Goal: Task Accomplishment & Management: Complete application form

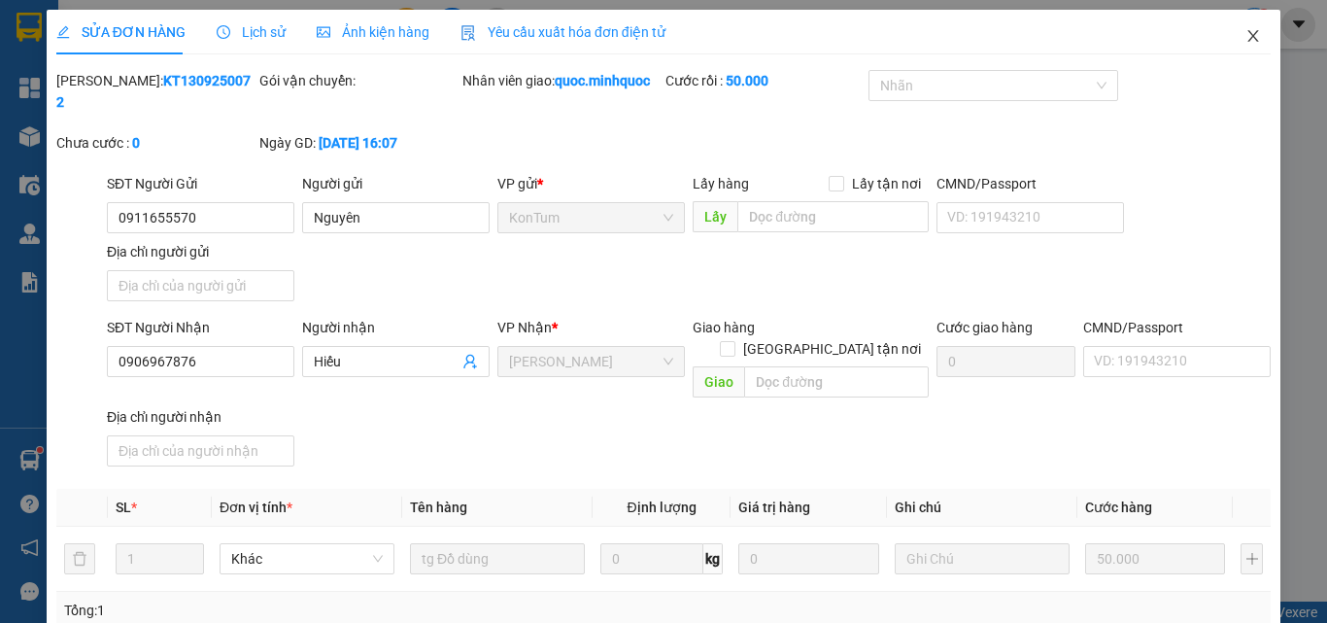
click at [1246, 28] on span "Close" at bounding box center [1253, 37] width 54 height 54
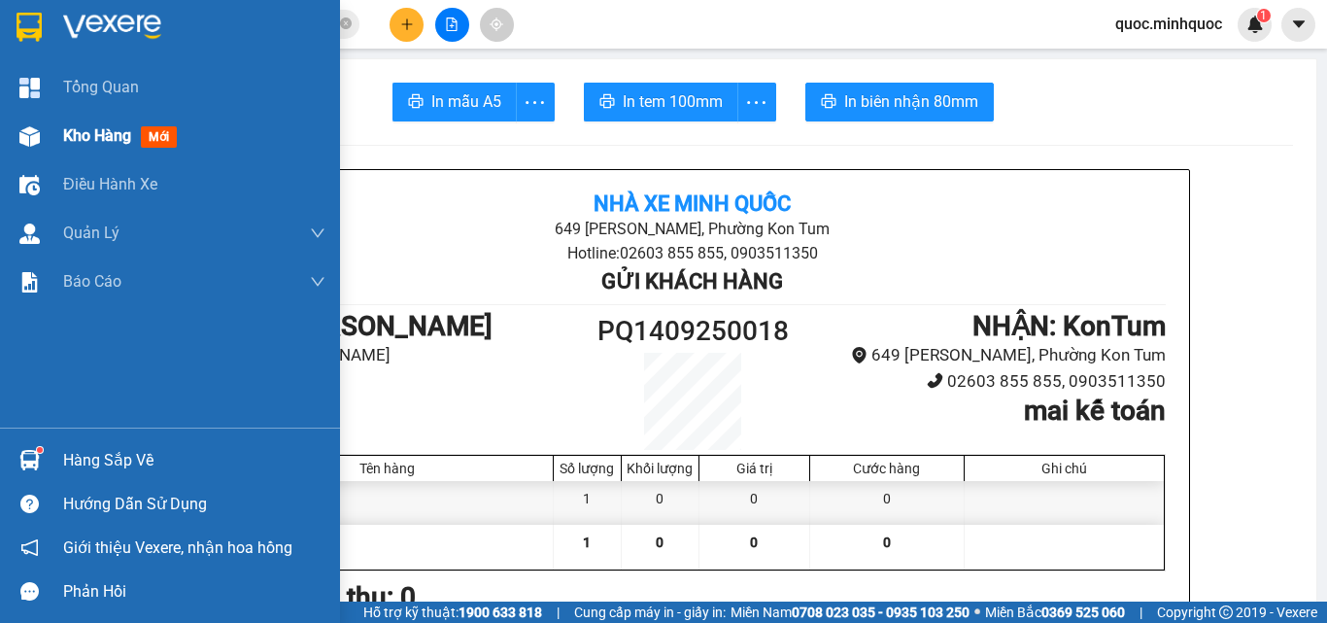
click at [48, 120] on div "Kho hàng mới" at bounding box center [170, 136] width 340 height 49
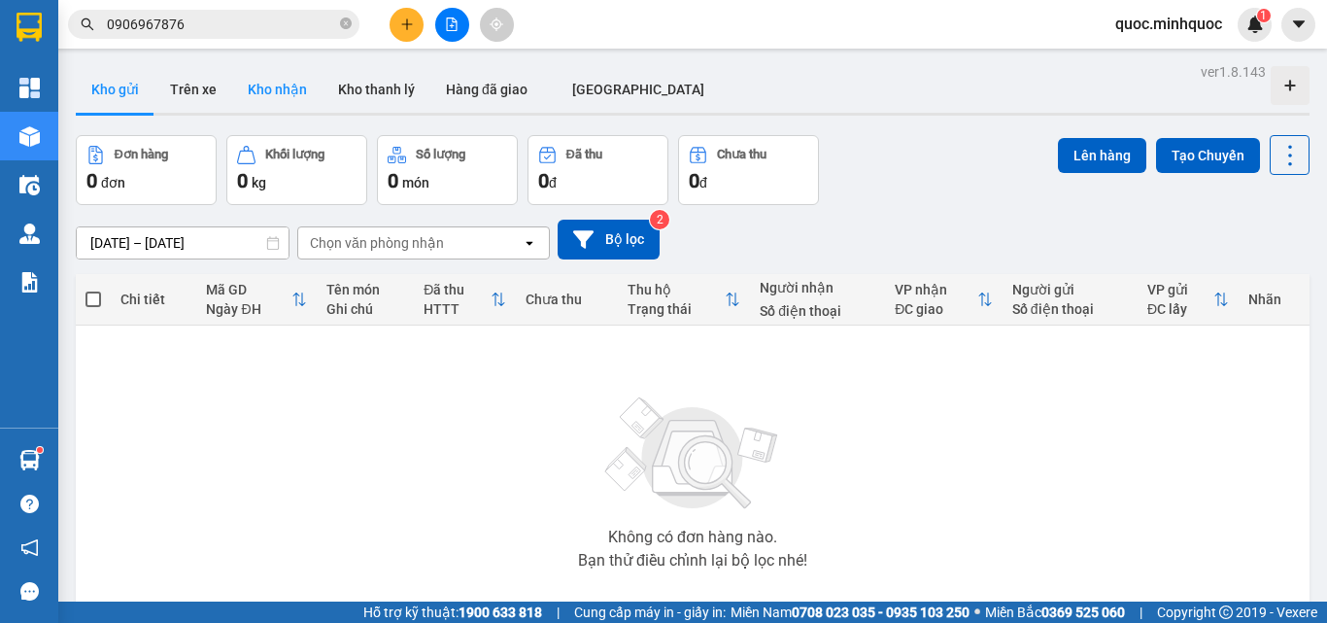
click at [284, 98] on button "Kho nhận" at bounding box center [277, 89] width 90 height 47
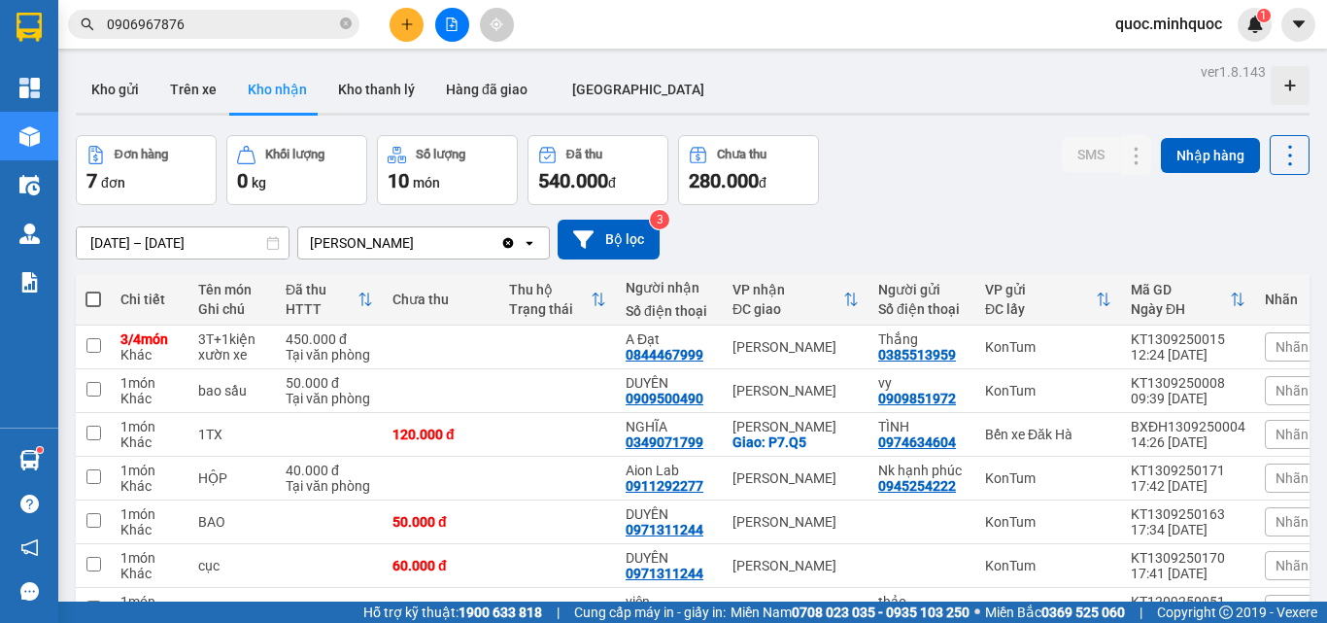
scroll to position [118, 0]
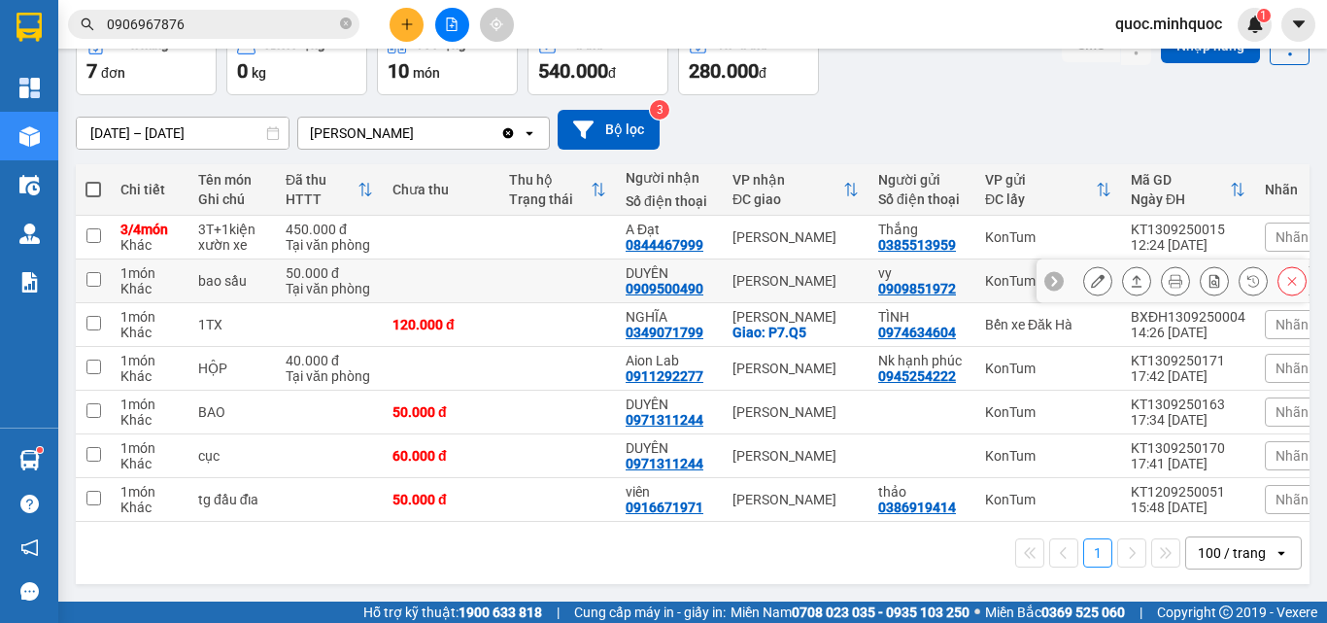
click at [1130, 274] on icon at bounding box center [1137, 281] width 14 height 14
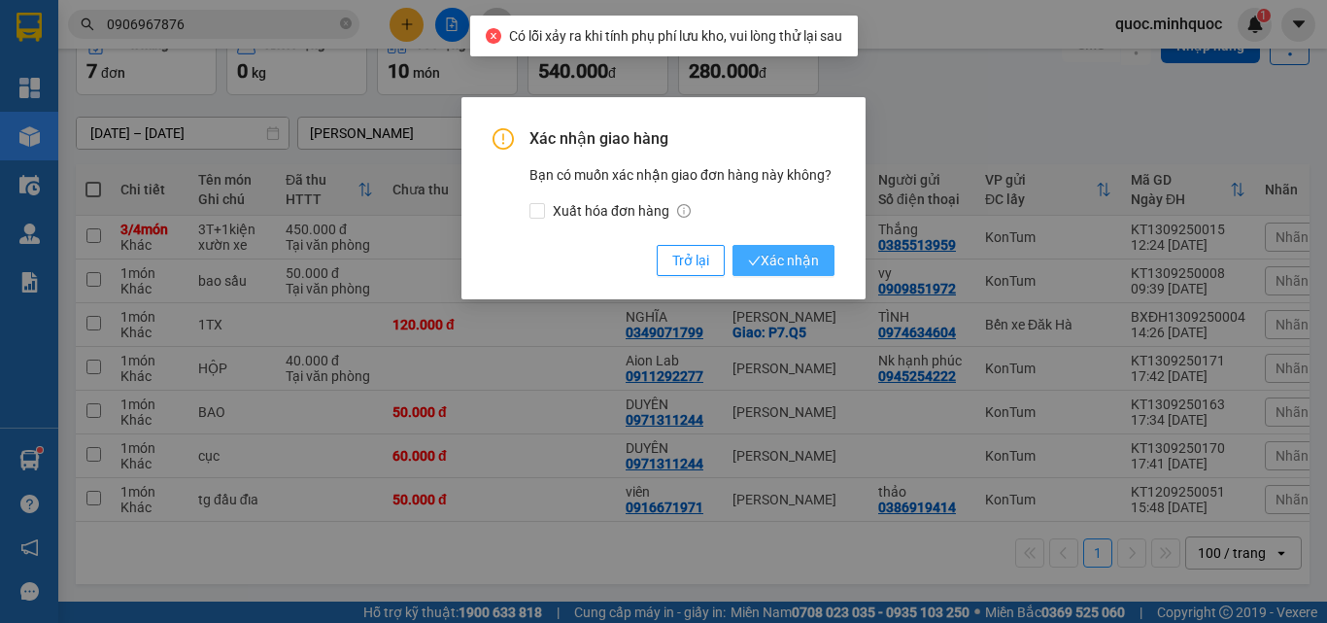
click at [781, 255] on span "Xác nhận" at bounding box center [783, 260] width 71 height 21
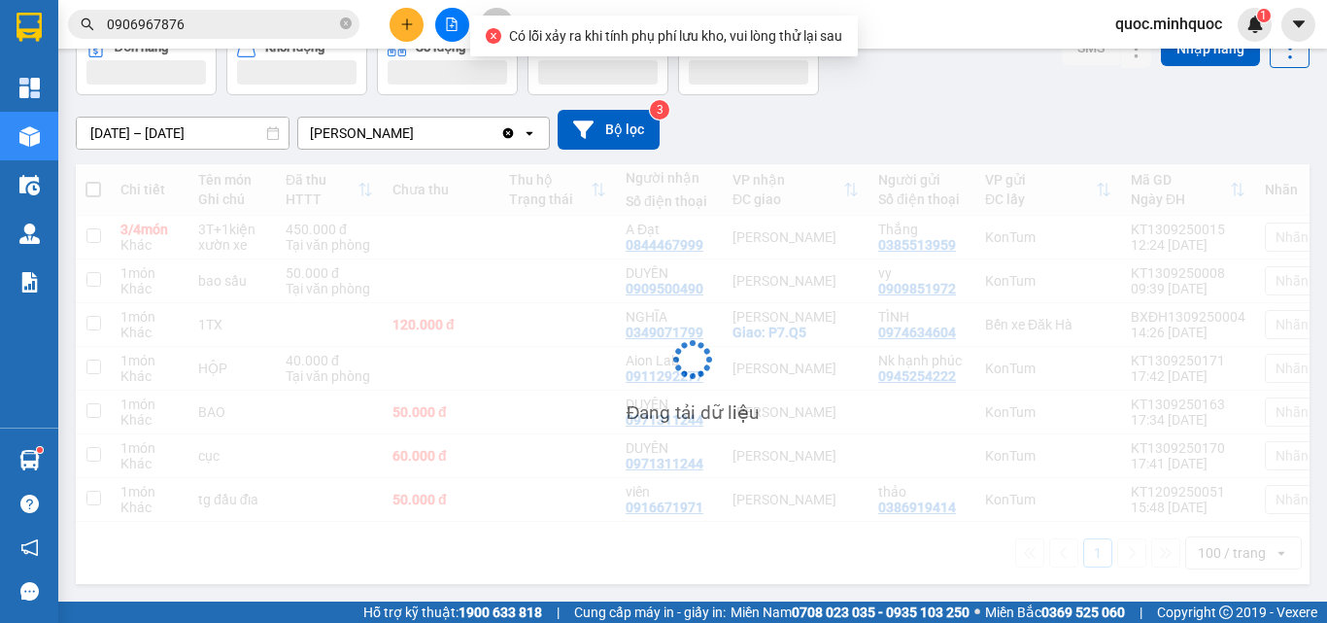
scroll to position [89, 0]
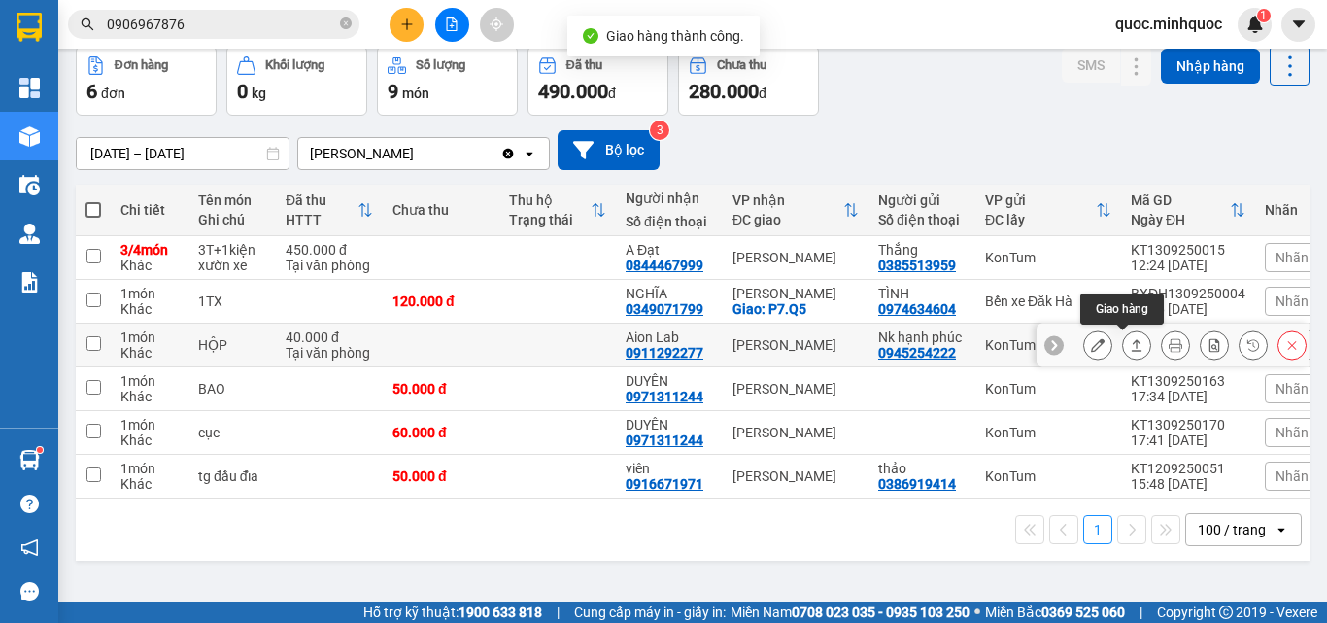
click at [1130, 350] on icon at bounding box center [1137, 345] width 14 height 14
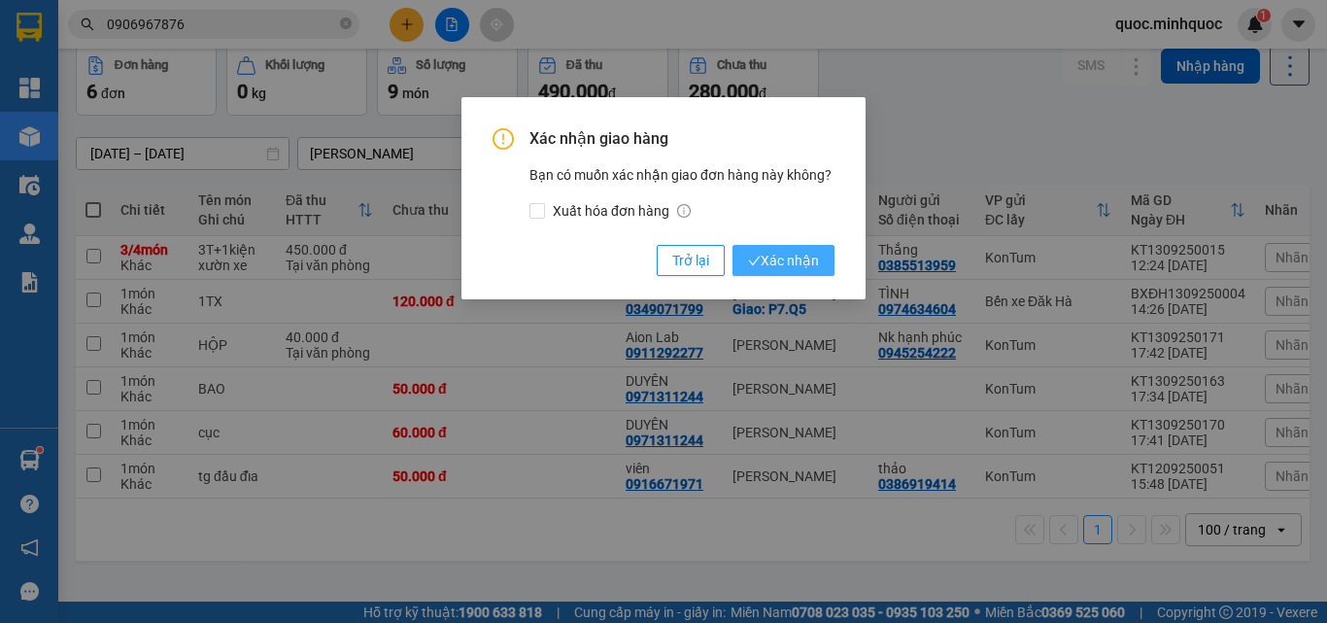
click at [770, 256] on span "Xác nhận" at bounding box center [783, 260] width 71 height 21
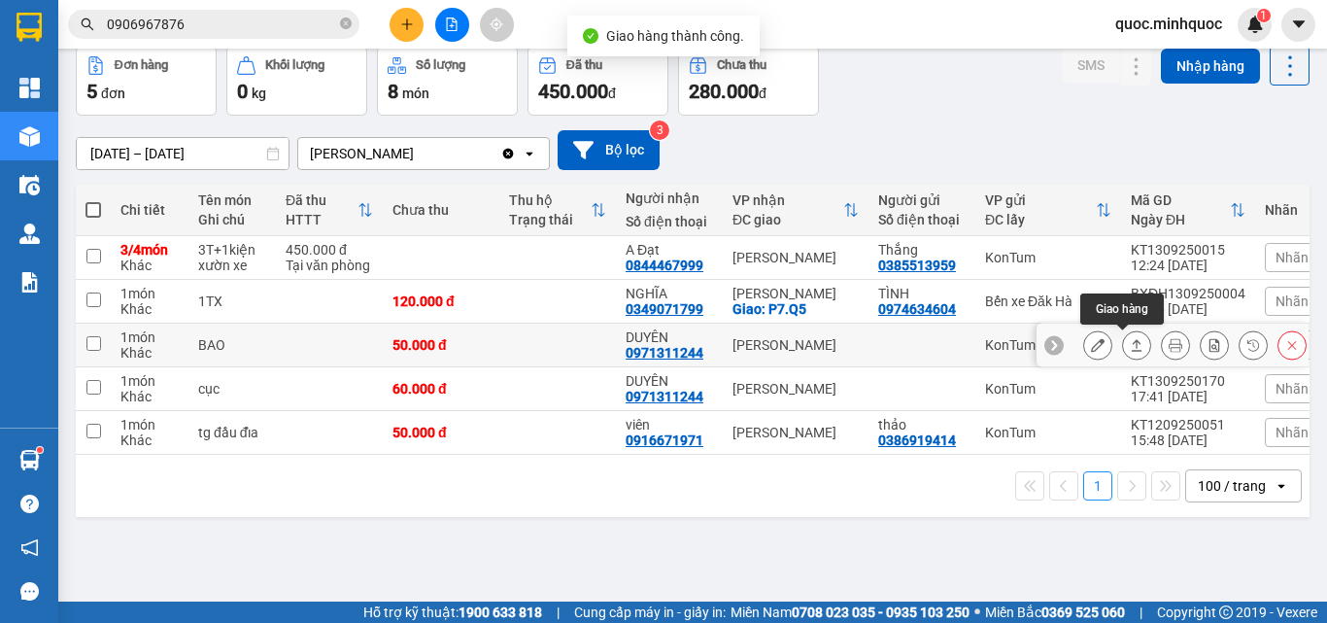
click at [1130, 342] on icon at bounding box center [1137, 345] width 14 height 14
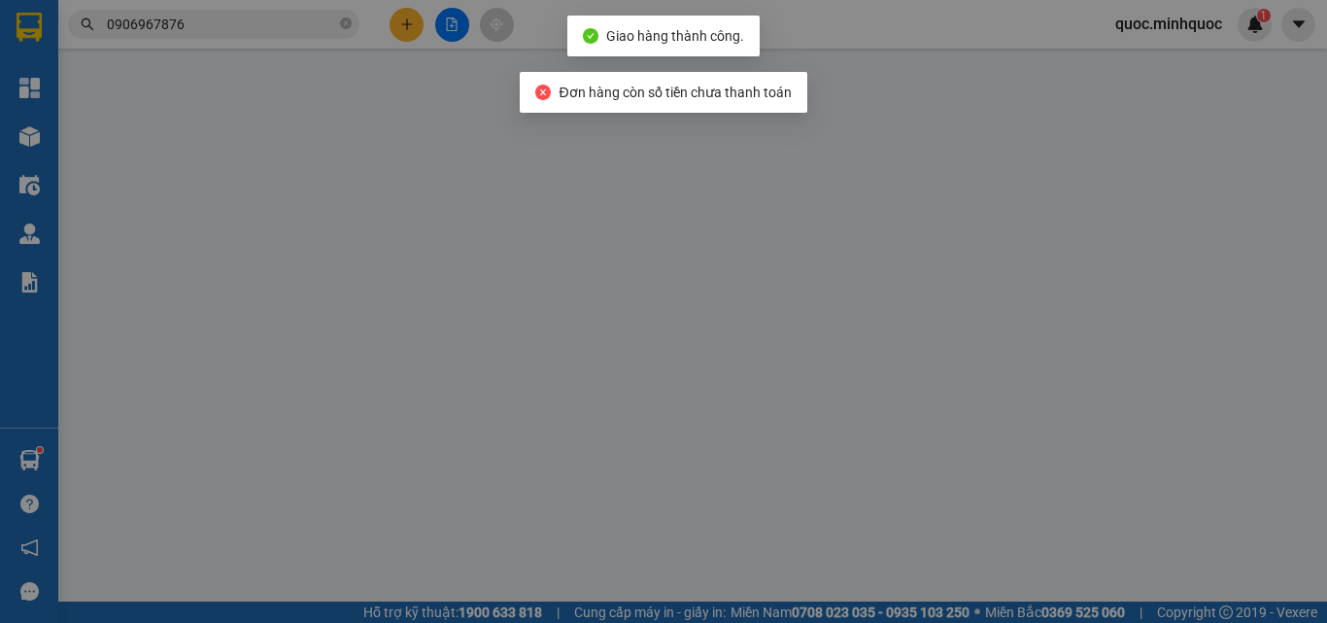
type input "0971311244"
type input "DUYÊN"
type input "50.000"
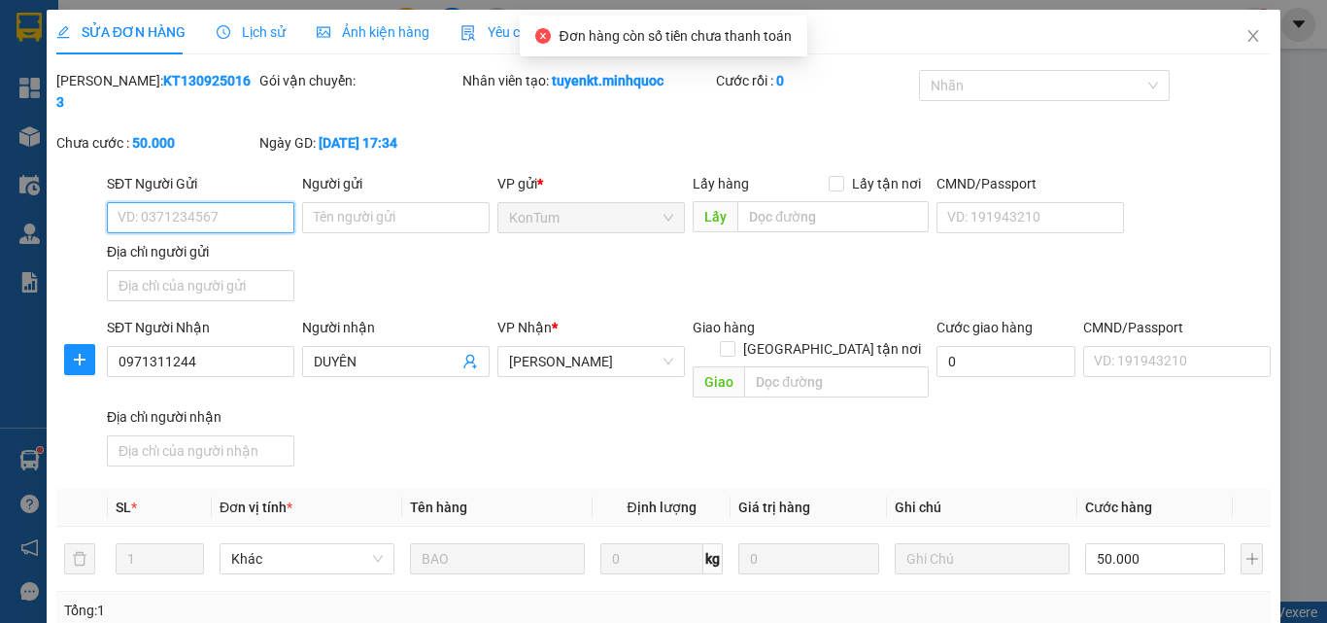
scroll to position [236, 0]
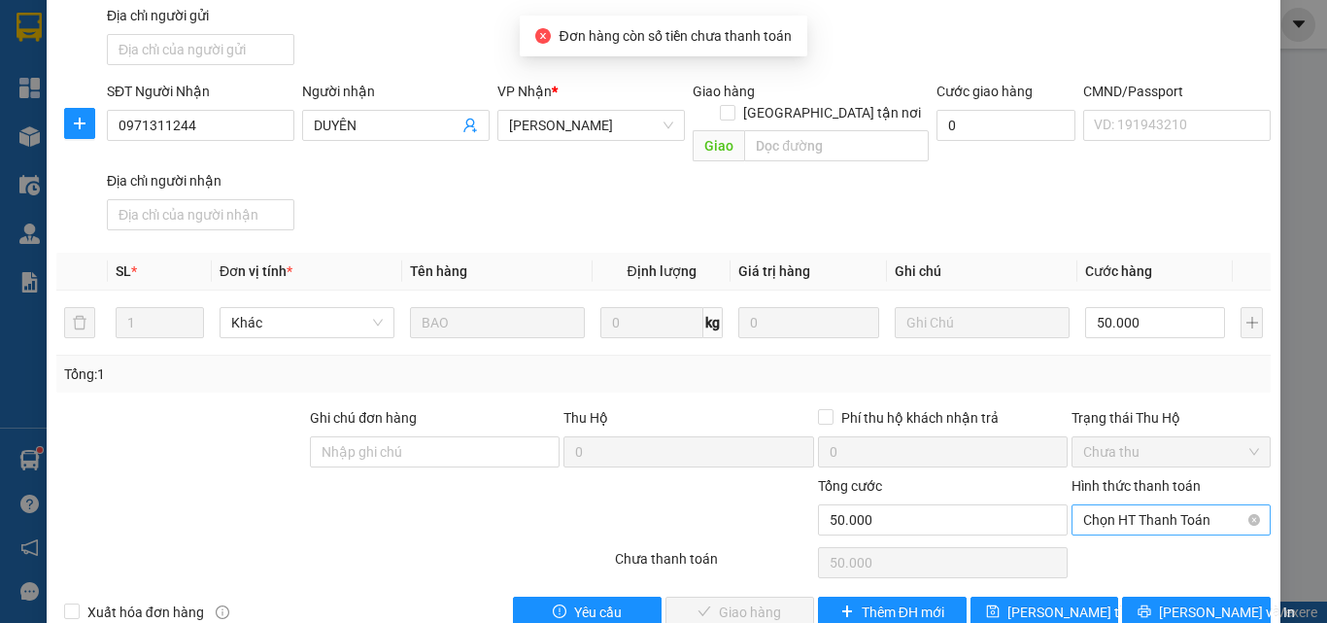
click at [1128, 505] on span "Chọn HT Thanh Toán" at bounding box center [1171, 519] width 176 height 29
click at [1127, 505] on div "Tại văn phòng" at bounding box center [1159, 515] width 174 height 21
type input "0"
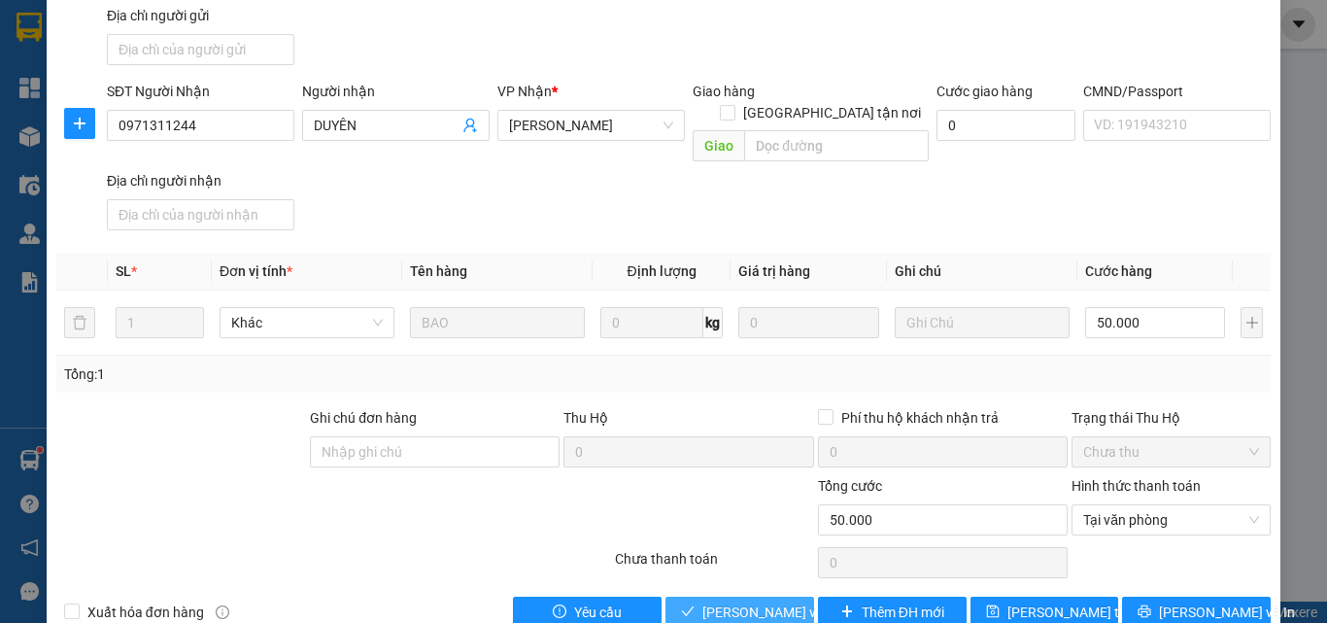
drag, startPoint x: 759, startPoint y: 572, endPoint x: 766, endPoint y: 560, distance: 13.5
click at [759, 601] on span "[PERSON_NAME] và Giao hàng" at bounding box center [795, 611] width 186 height 21
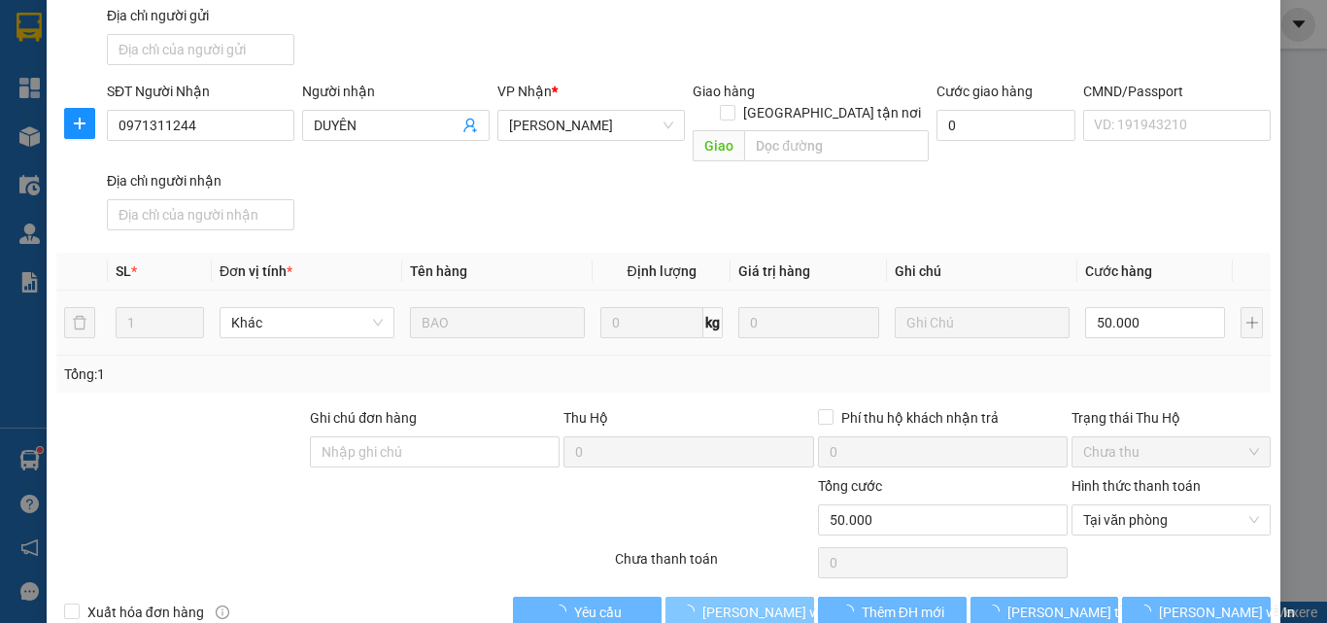
scroll to position [0, 0]
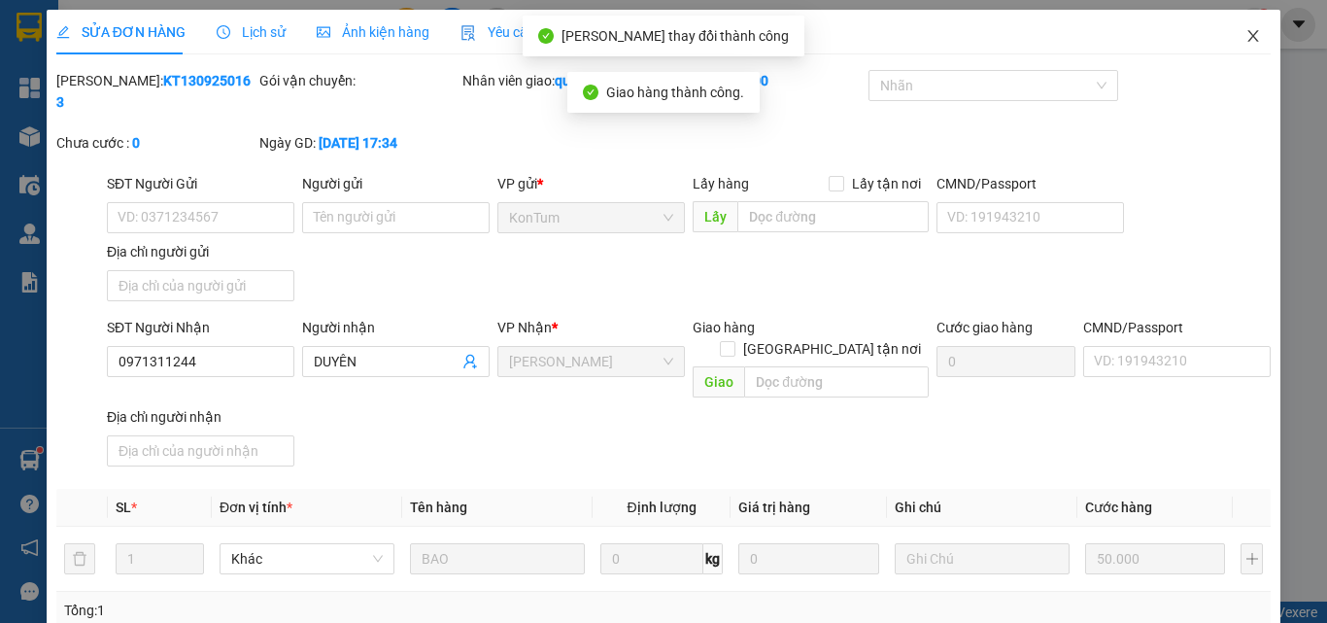
click at [1248, 35] on icon "close" at bounding box center [1253, 36] width 11 height 12
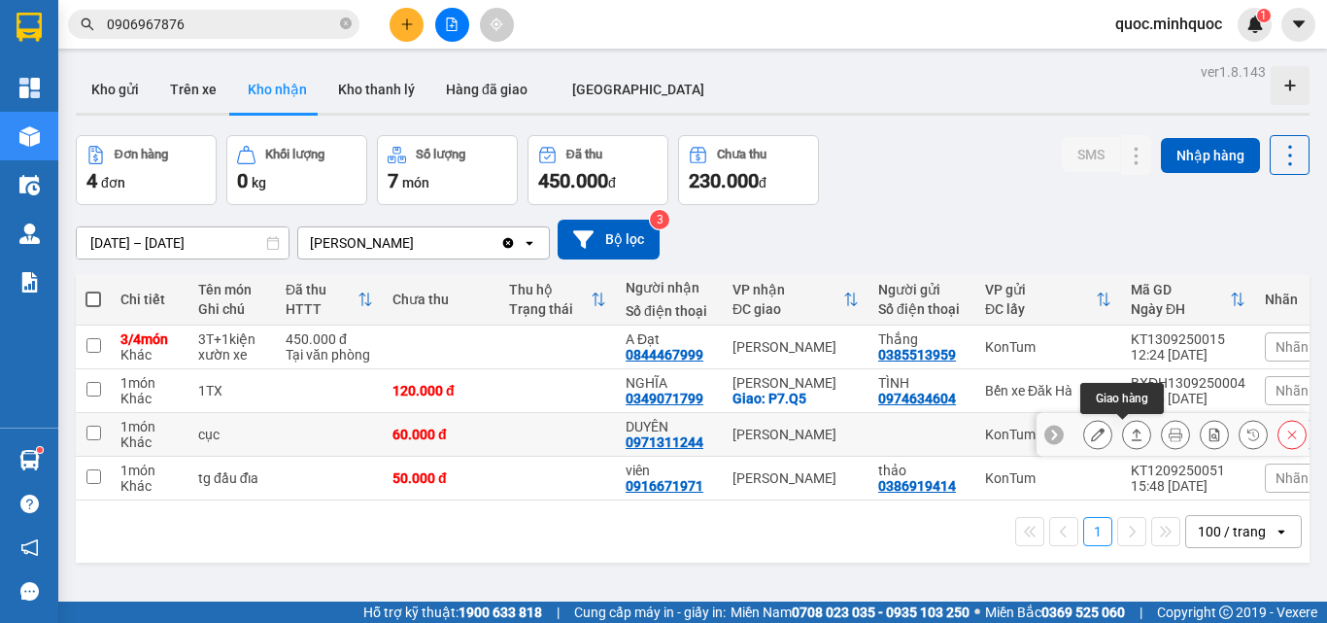
click at [1130, 428] on icon at bounding box center [1137, 434] width 14 height 14
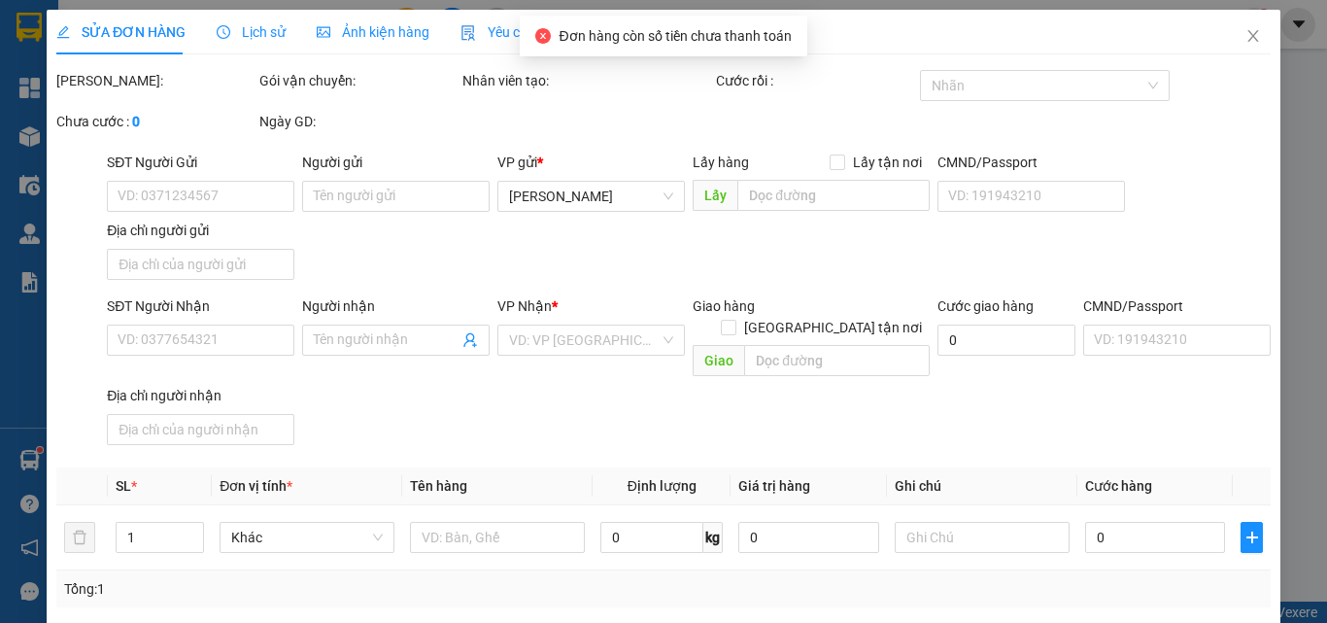
type input "0971311244"
type input "DUYÊN"
type input "60.000"
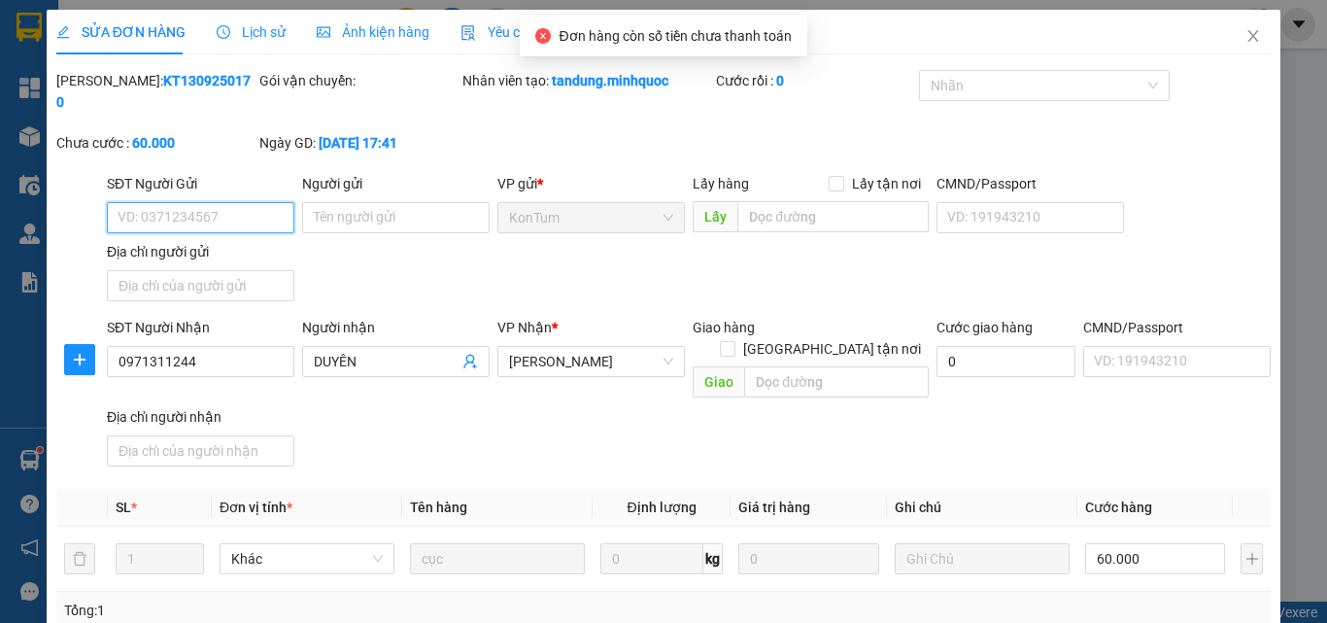
scroll to position [226, 0]
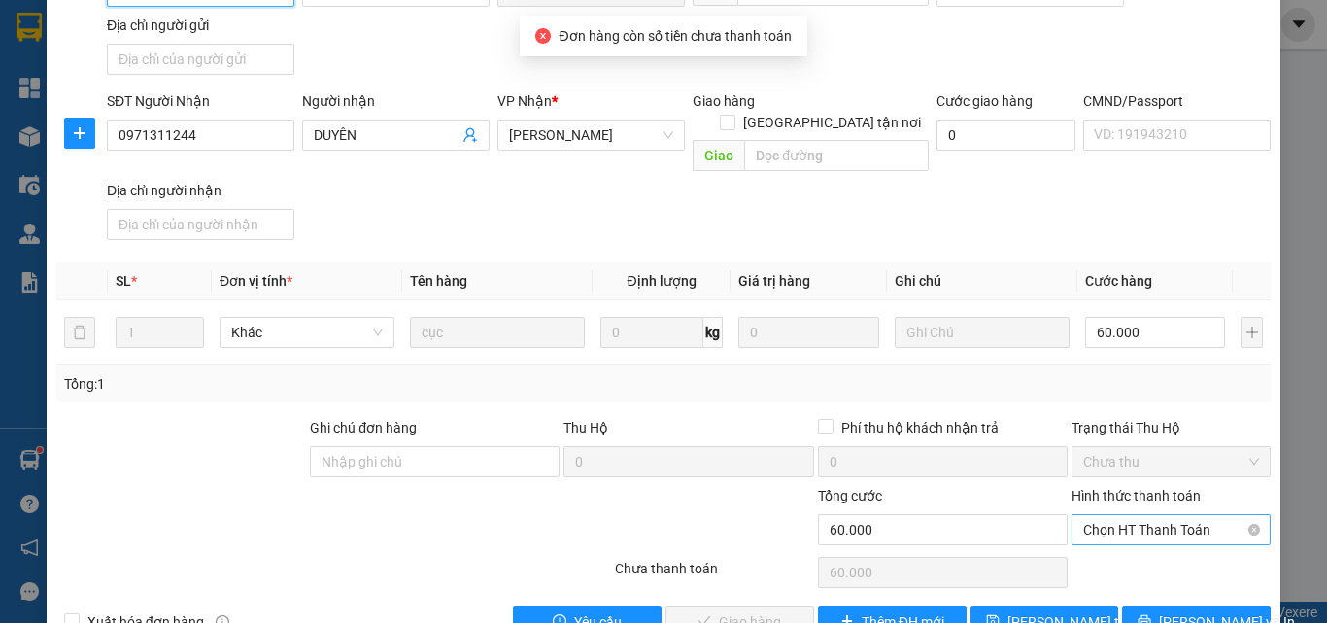
click at [1145, 515] on span "Chọn HT Thanh Toán" at bounding box center [1171, 529] width 176 height 29
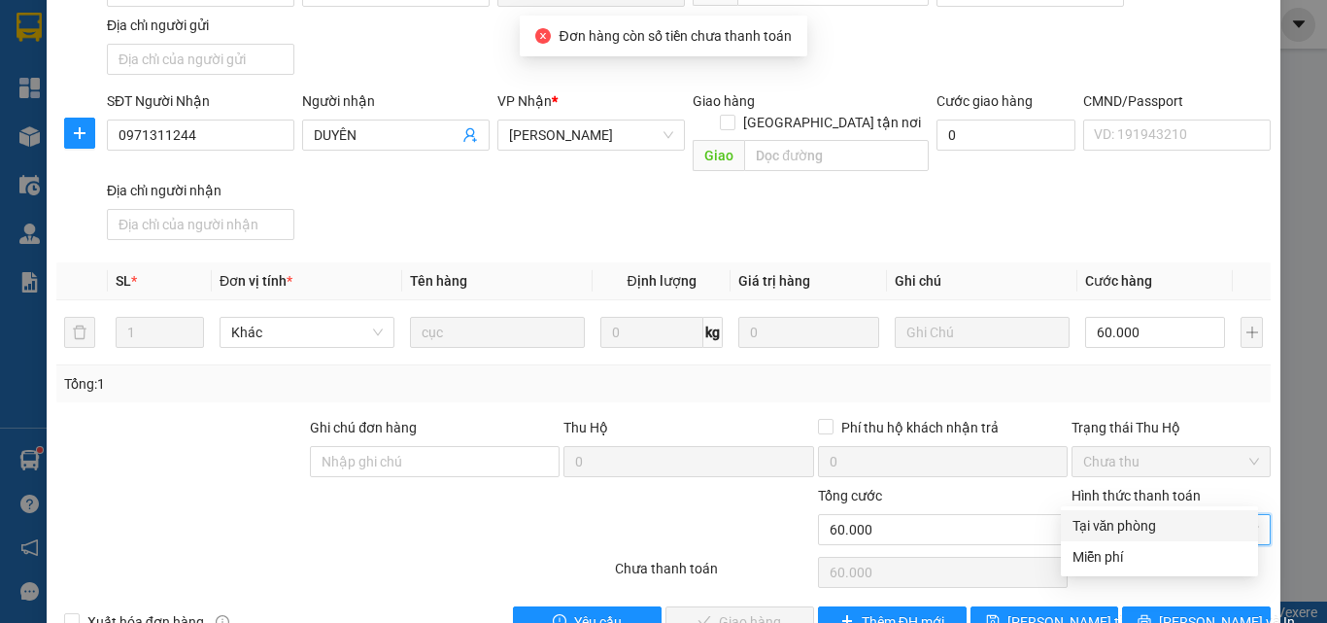
click at [1118, 526] on div "Tại văn phòng" at bounding box center [1159, 525] width 174 height 21
type input "0"
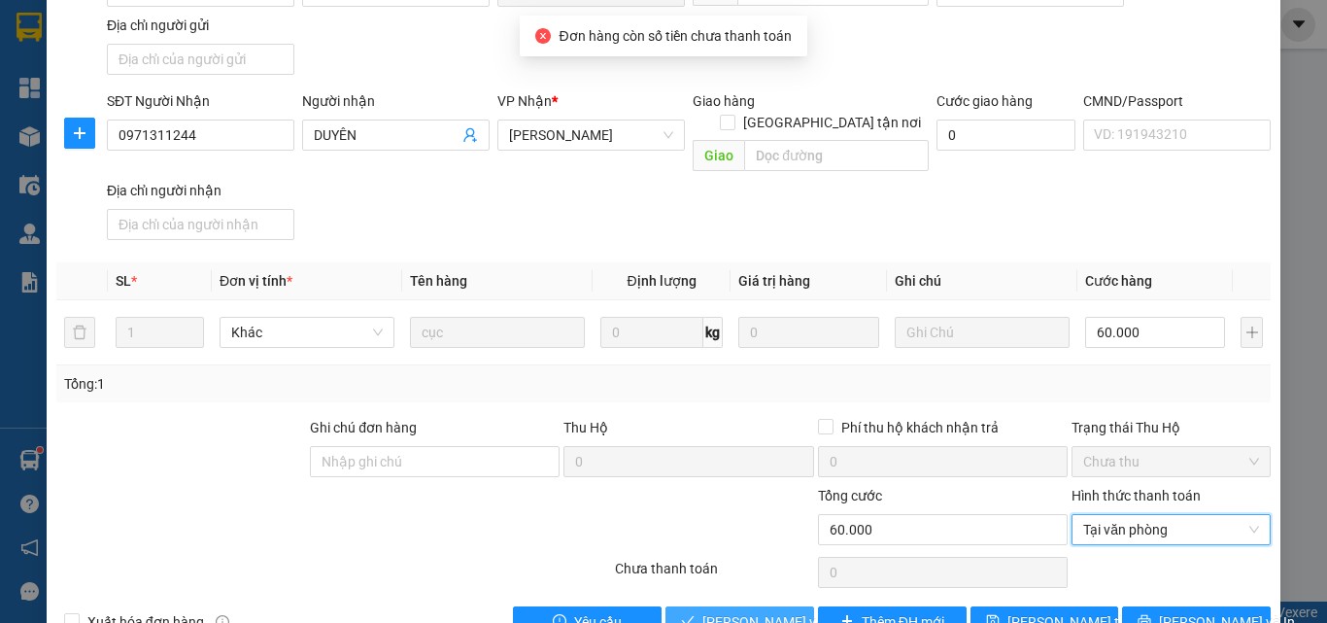
click at [754, 611] on span "[PERSON_NAME] và Giao hàng" at bounding box center [795, 621] width 186 height 21
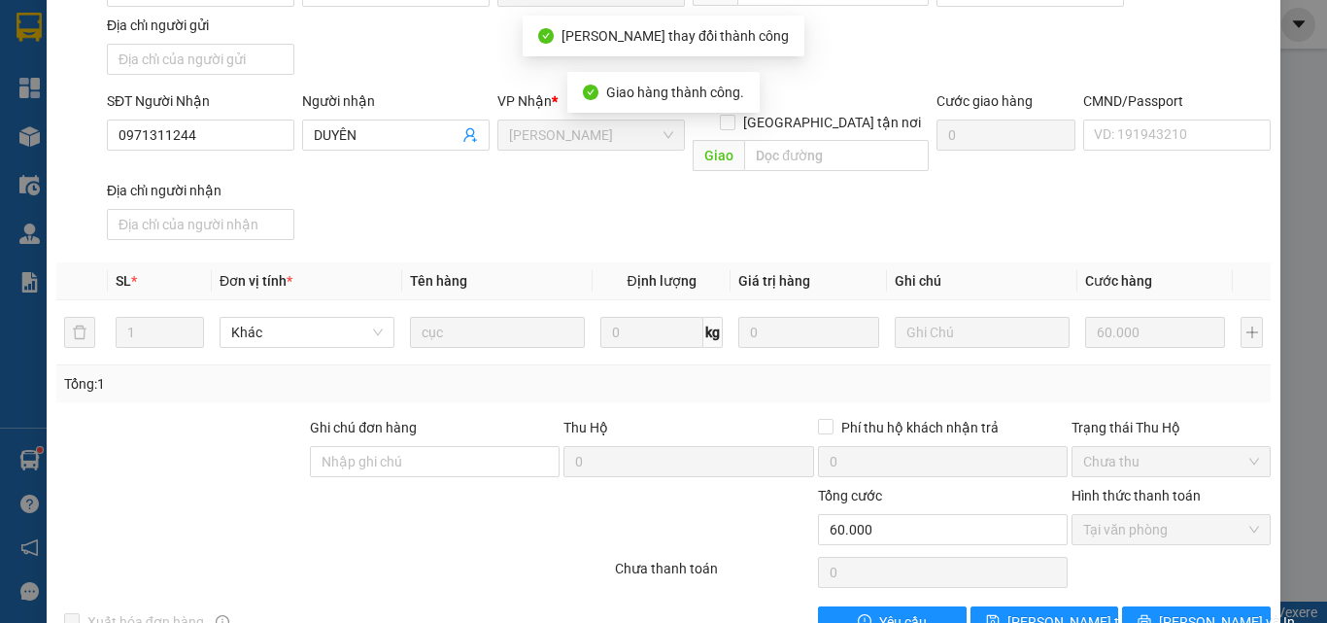
scroll to position [0, 0]
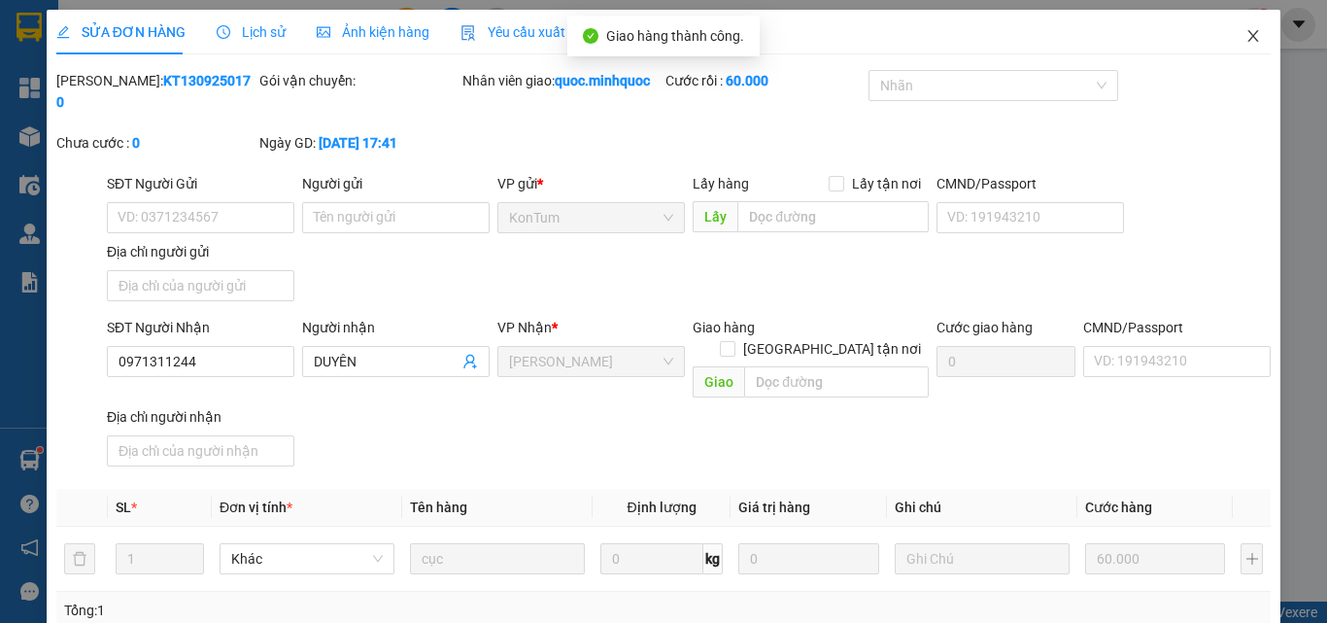
click at [1243, 44] on span "Close" at bounding box center [1253, 37] width 54 height 54
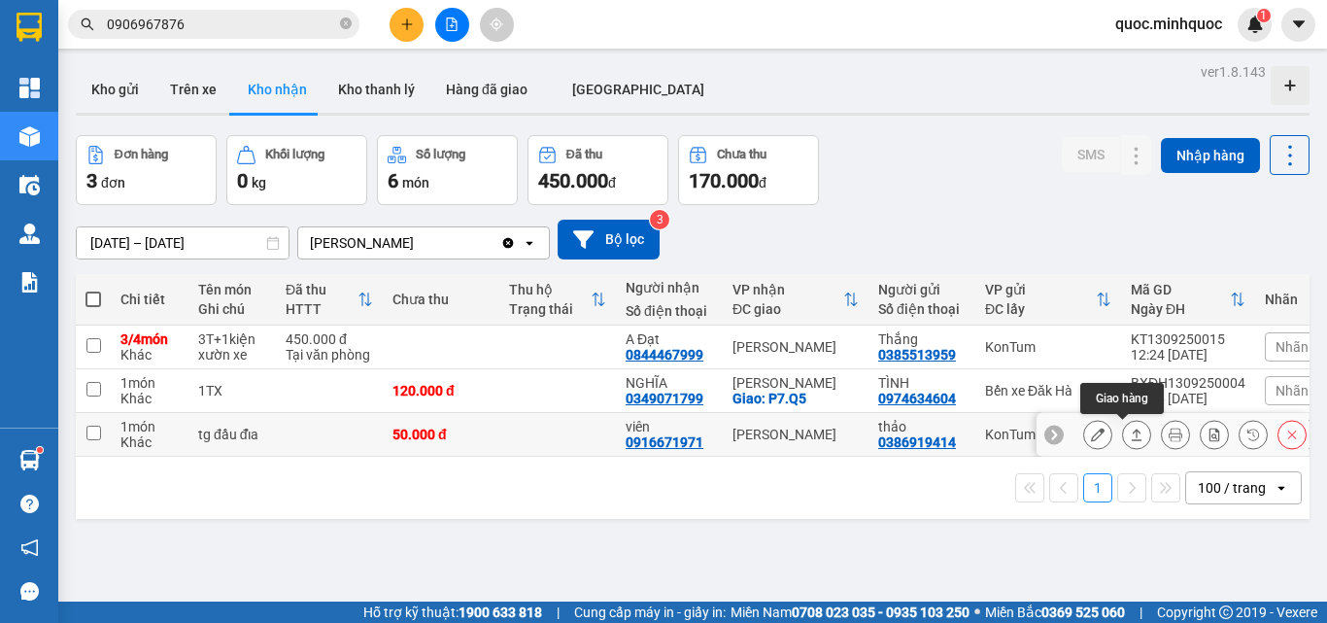
click at [1130, 428] on icon at bounding box center [1137, 434] width 14 height 14
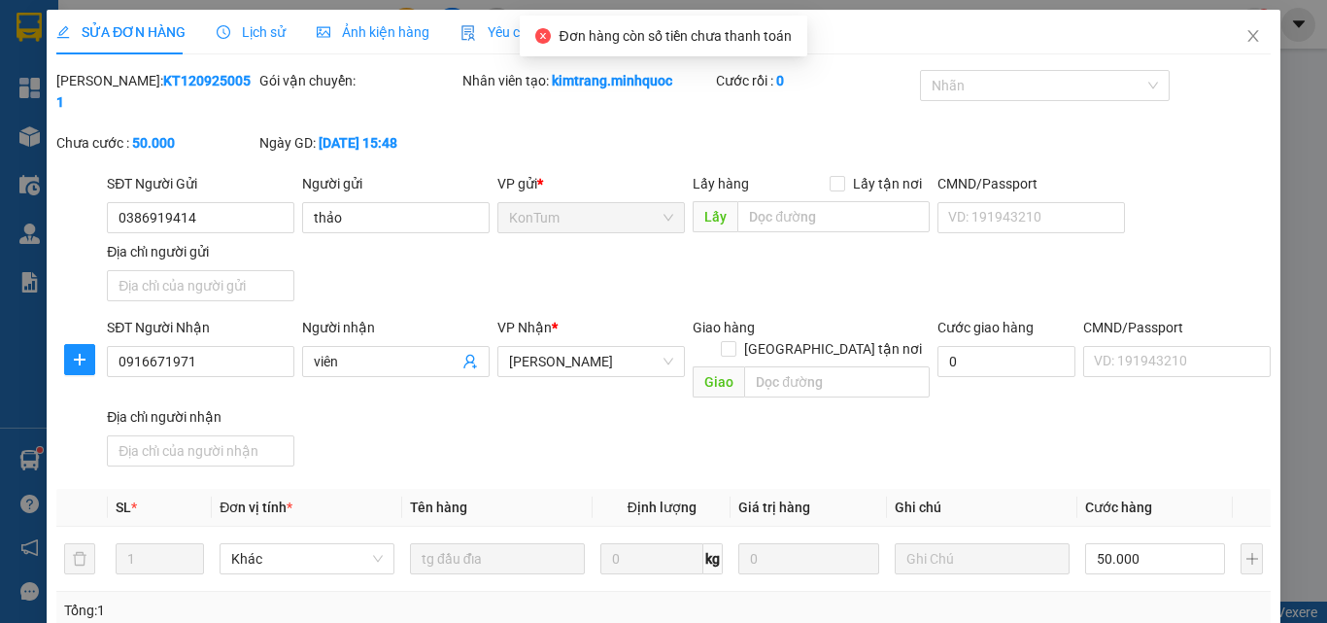
type input "0386919414"
type input "thảo"
type input "0916671971"
type input "viên"
type input "50.000"
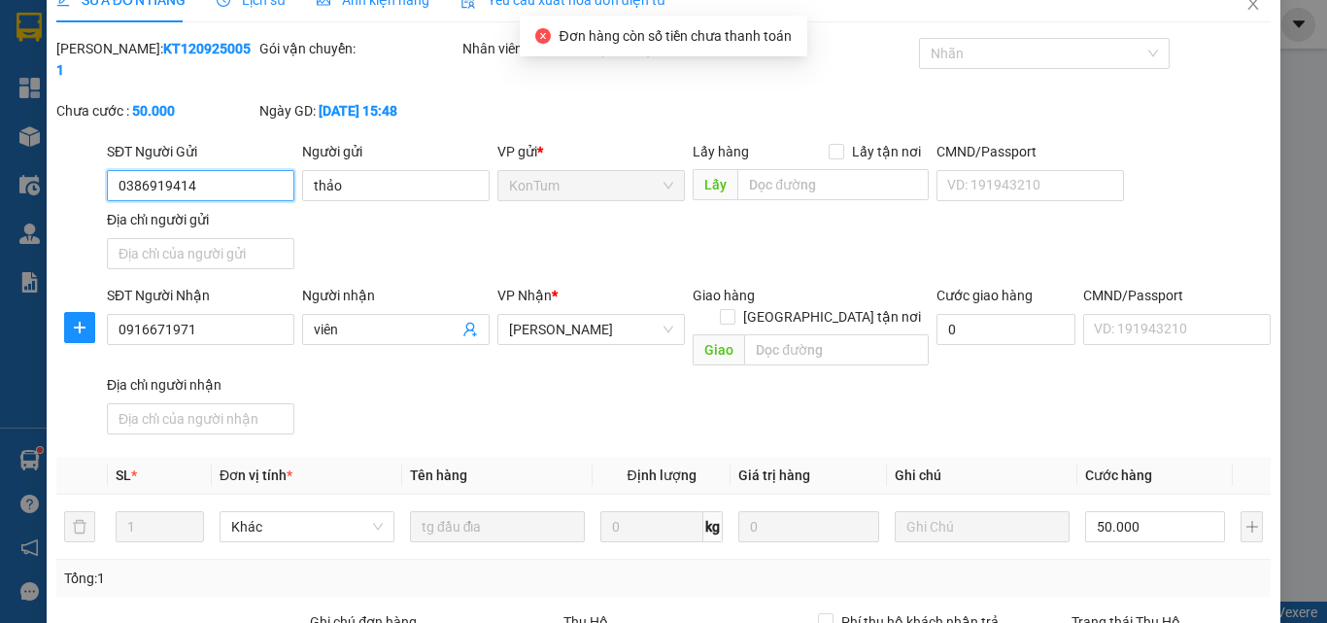
scroll to position [236, 0]
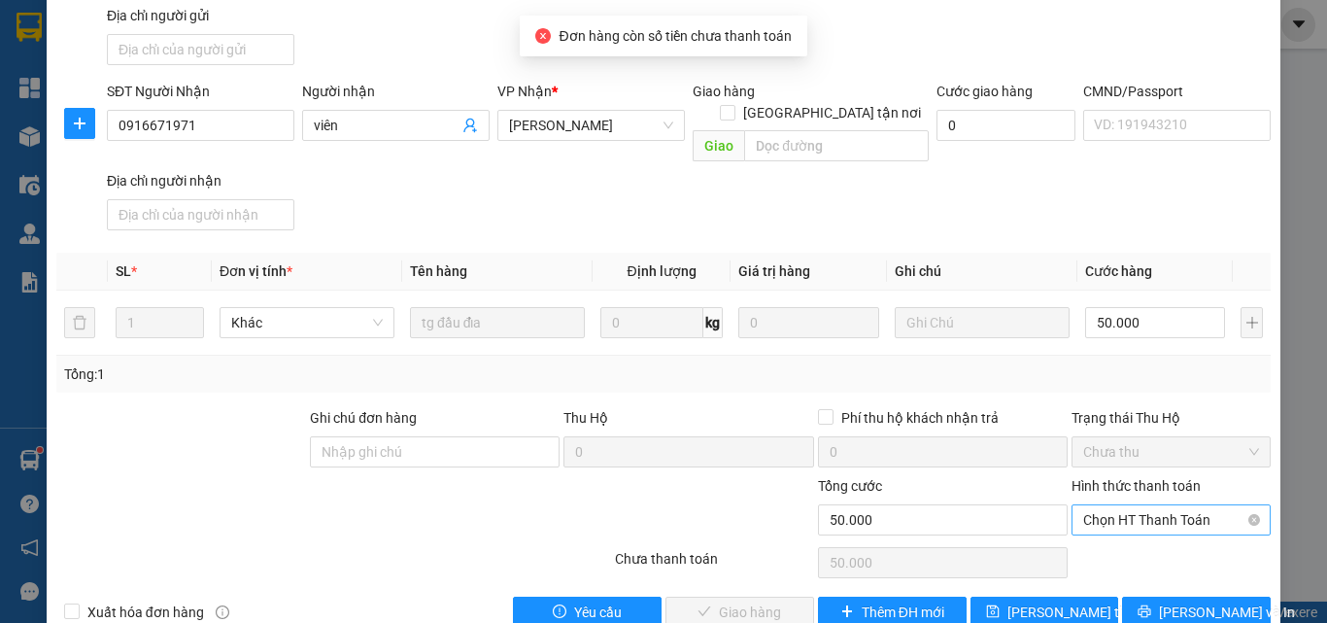
click at [1102, 505] on span "Chọn HT Thanh Toán" at bounding box center [1171, 519] width 176 height 29
click at [1099, 510] on div "Tại văn phòng" at bounding box center [1159, 515] width 174 height 21
type input "0"
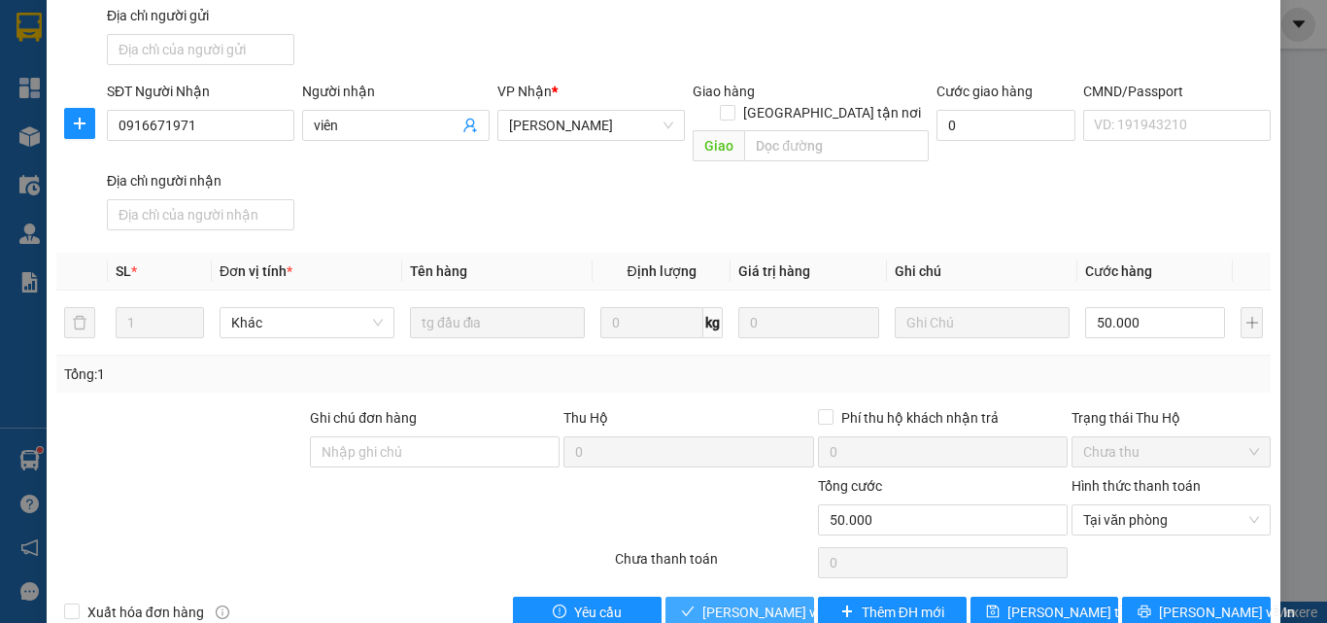
drag, startPoint x: 730, startPoint y: 573, endPoint x: 748, endPoint y: 556, distance: 24.7
click at [730, 601] on span "[PERSON_NAME] và Giao hàng" at bounding box center [795, 611] width 186 height 21
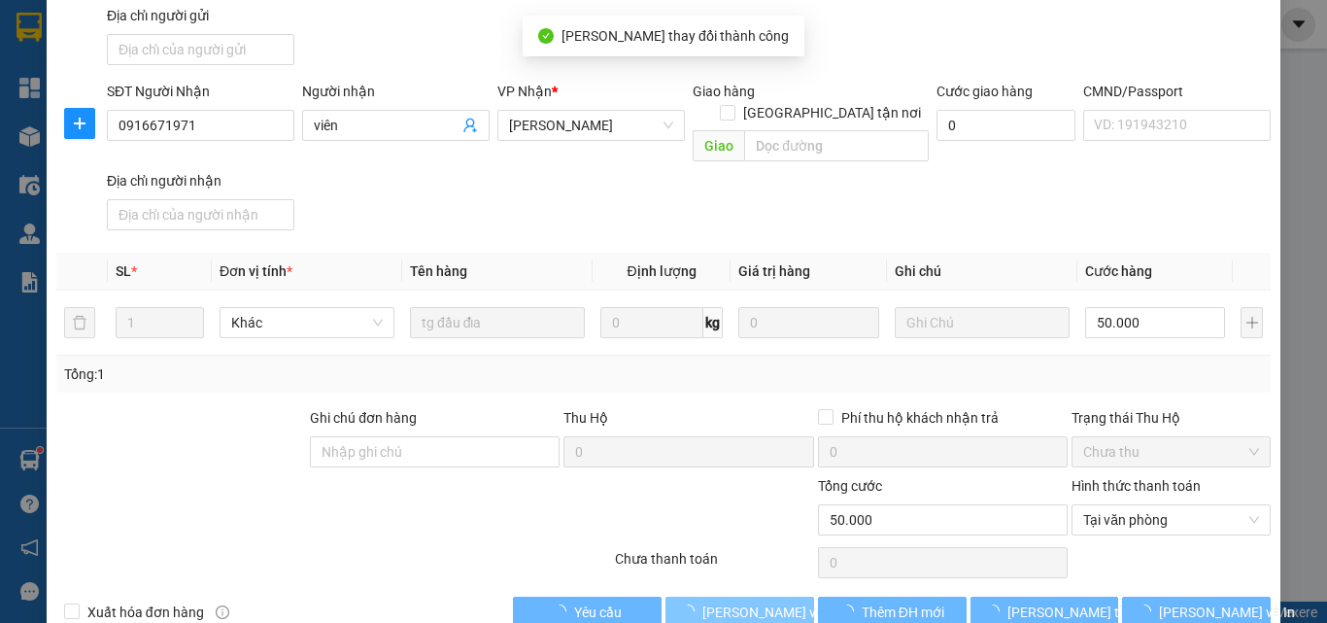
scroll to position [0, 0]
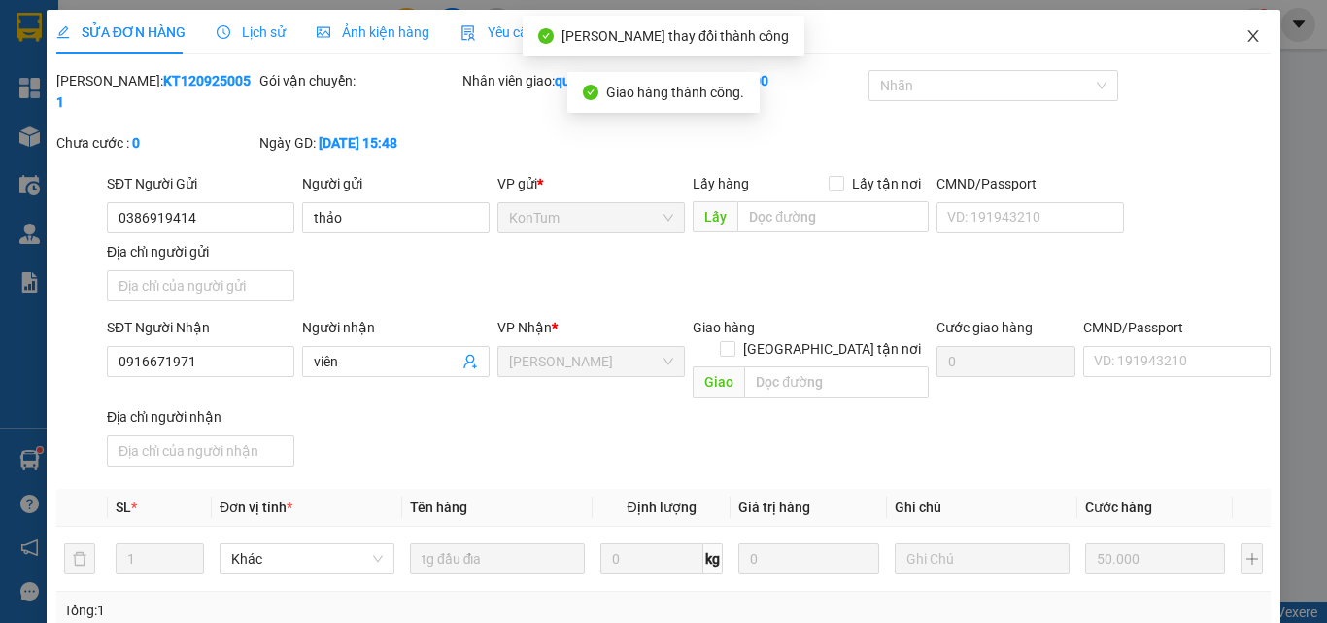
click at [1245, 33] on icon "close" at bounding box center [1253, 36] width 16 height 16
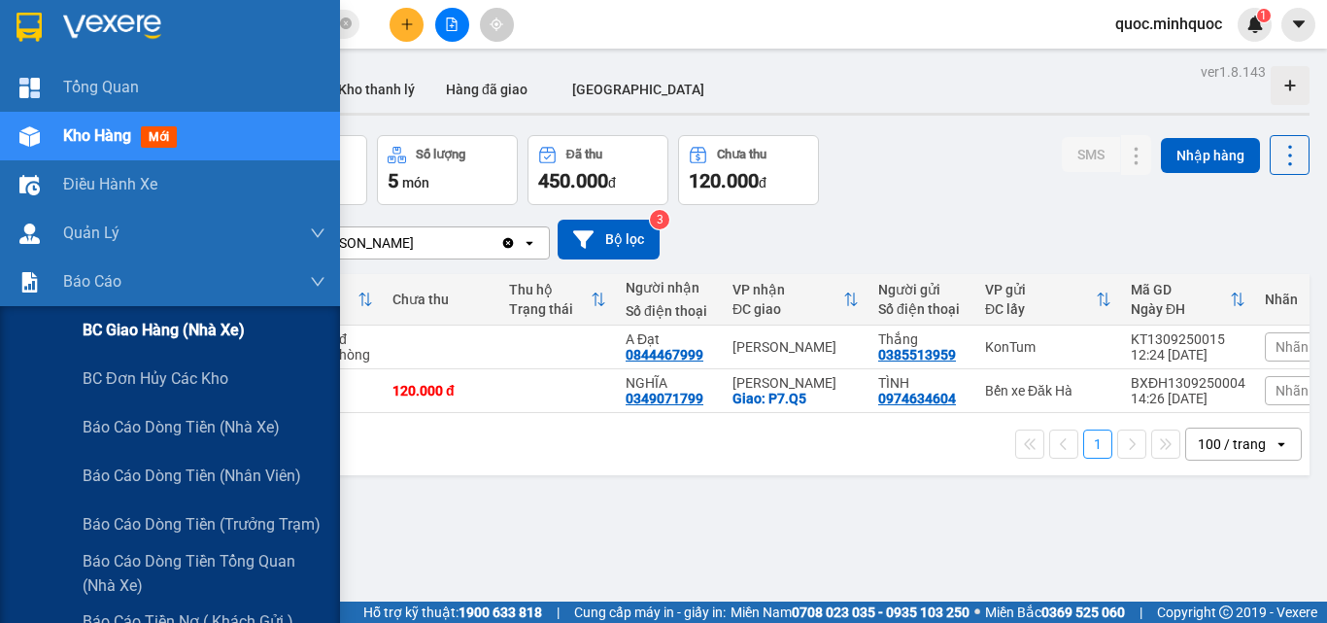
click at [200, 333] on span "BC giao hàng (nhà xe)" at bounding box center [164, 330] width 162 height 24
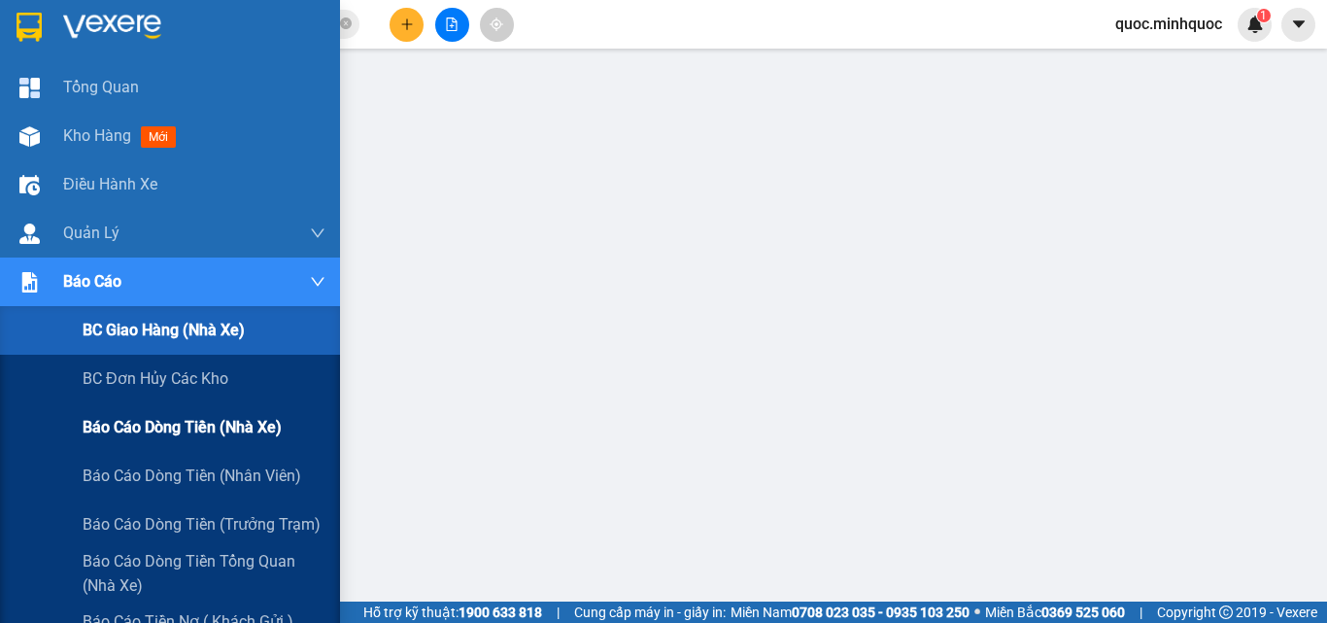
click at [233, 420] on span "Báo cáo dòng tiền (nhà xe)" at bounding box center [182, 427] width 199 height 24
